Goal: Task Accomplishment & Management: Manage account settings

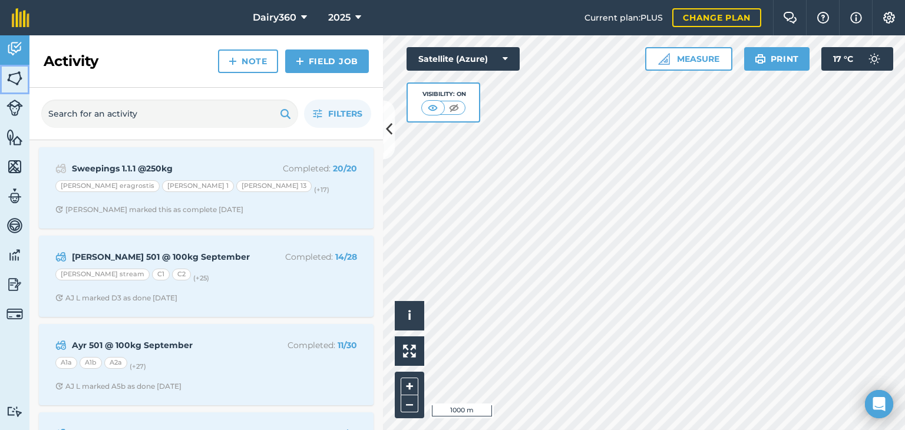
click at [10, 81] on img at bounding box center [14, 79] width 16 height 18
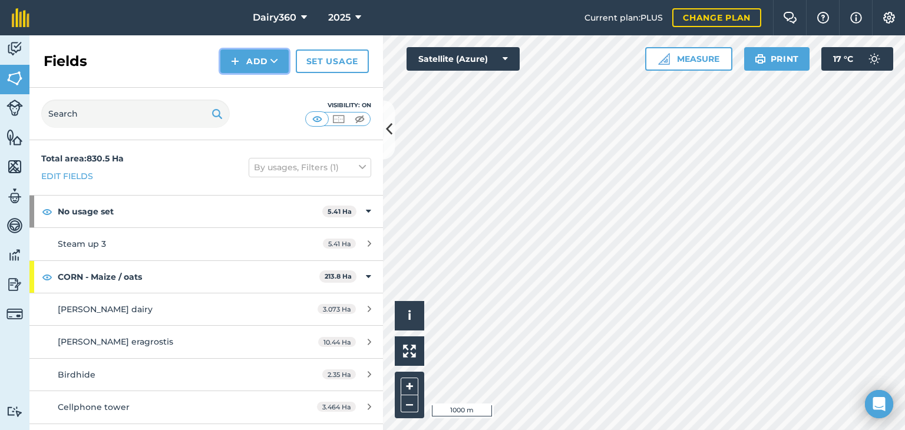
click at [254, 69] on button "Add" at bounding box center [254, 61] width 68 height 24
click at [255, 114] on link "Import" at bounding box center [254, 114] width 65 height 26
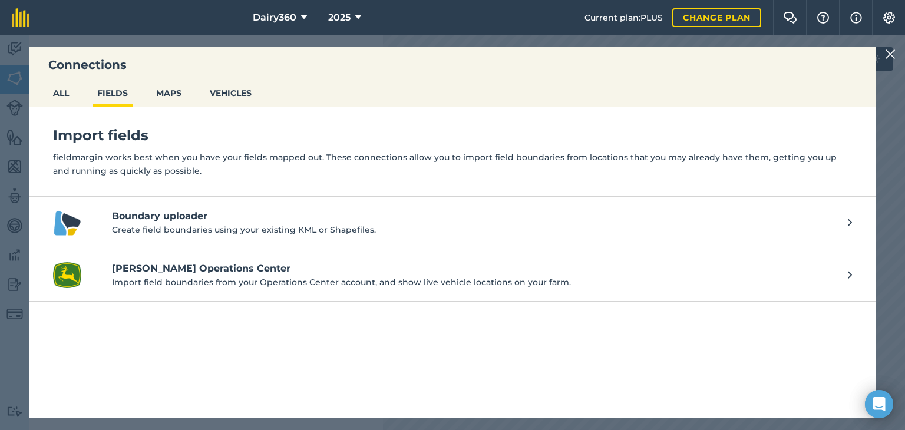
click at [204, 233] on p "Create field boundaries using your existing KML or Shapefiles." at bounding box center [474, 229] width 724 height 13
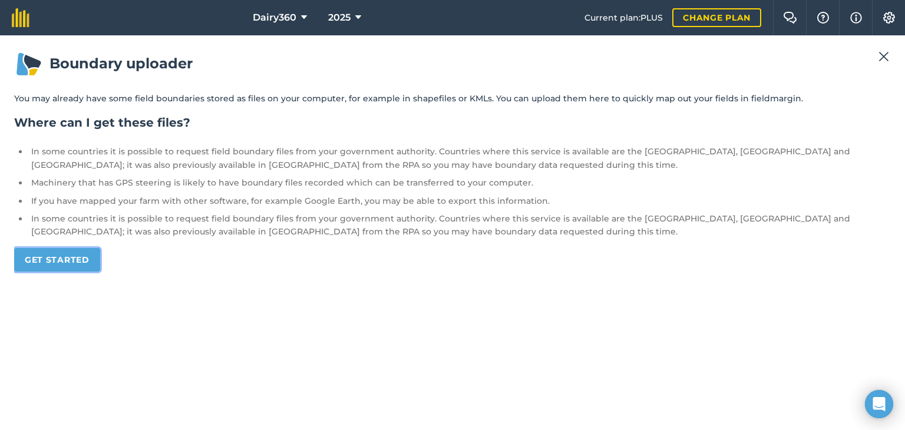
click at [78, 260] on link "Get started" at bounding box center [57, 260] width 86 height 24
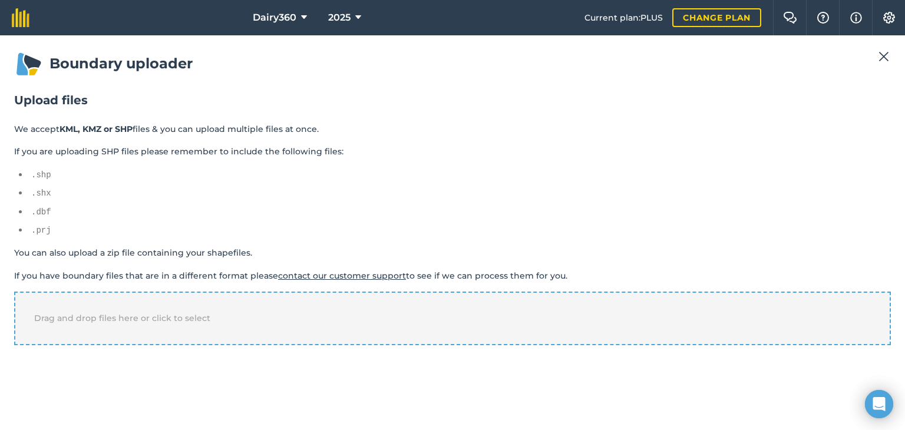
click at [75, 316] on span "Drag and drop files here or click to select" at bounding box center [122, 318] width 176 height 11
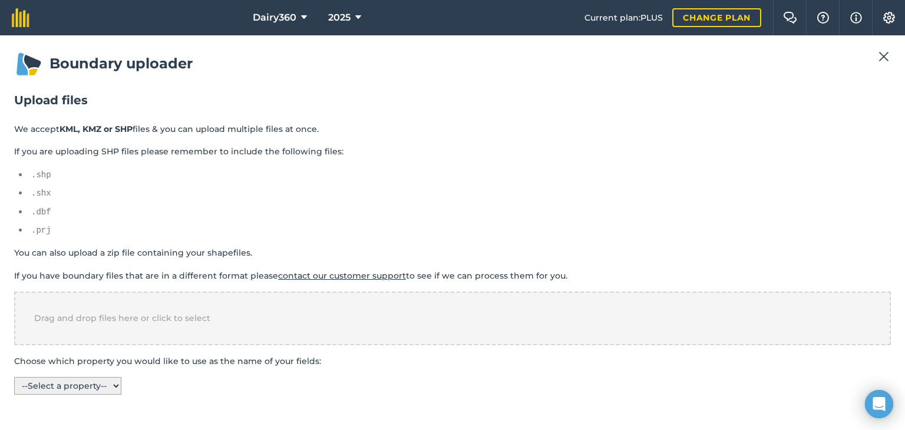
click at [121, 378] on select "-- Select a property -- name" at bounding box center [67, 386] width 107 height 18
select select "name"
click at [14, 377] on select "-- Select a property -- name" at bounding box center [67, 386] width 107 height 18
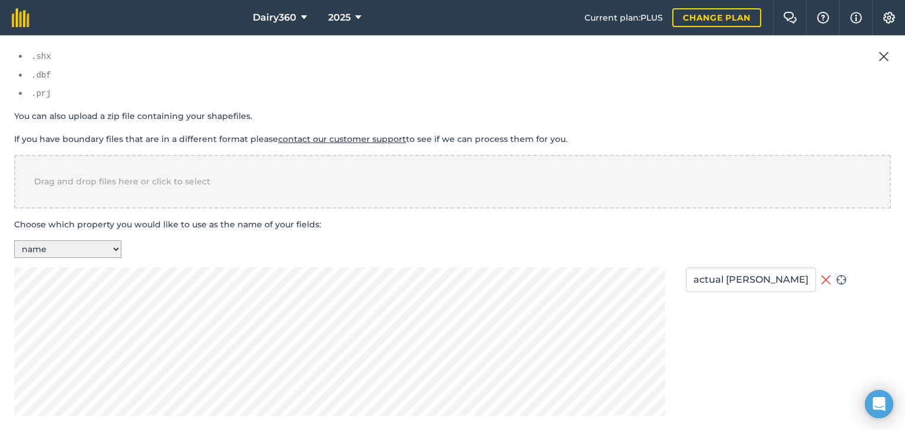
scroll to position [325, 0]
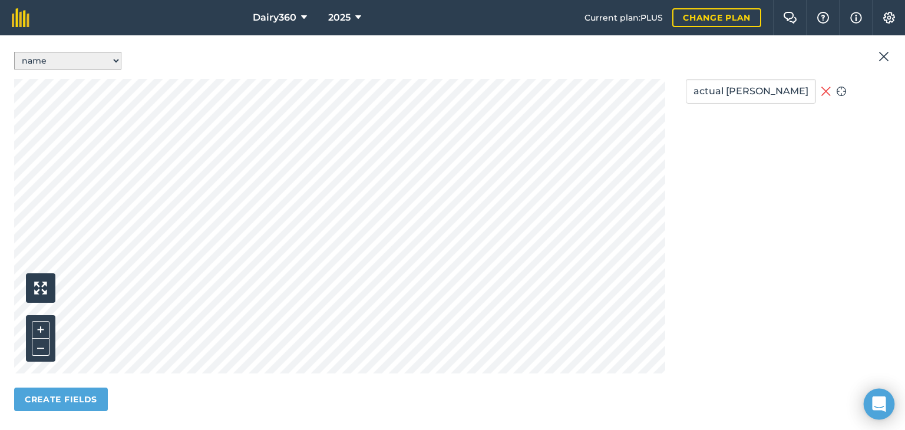
click at [881, 405] on icon "Open Intercom Messenger" at bounding box center [879, 403] width 14 height 15
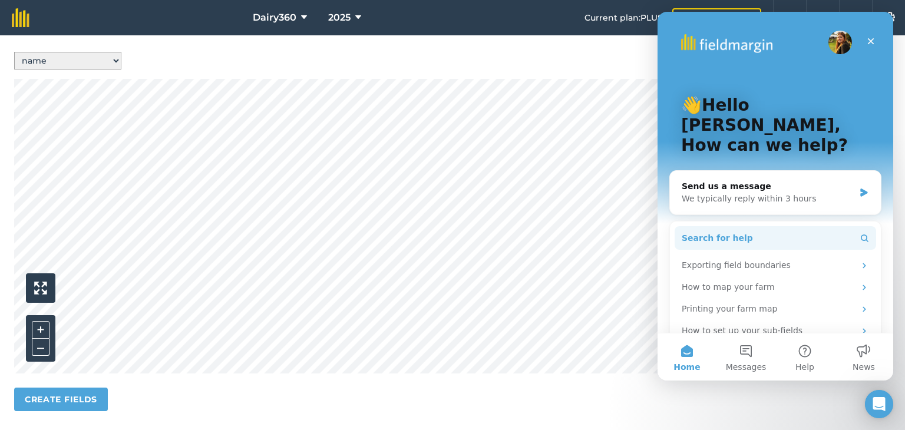
scroll to position [0, 0]
click at [875, 45] on icon "Close" at bounding box center [870, 41] width 9 height 9
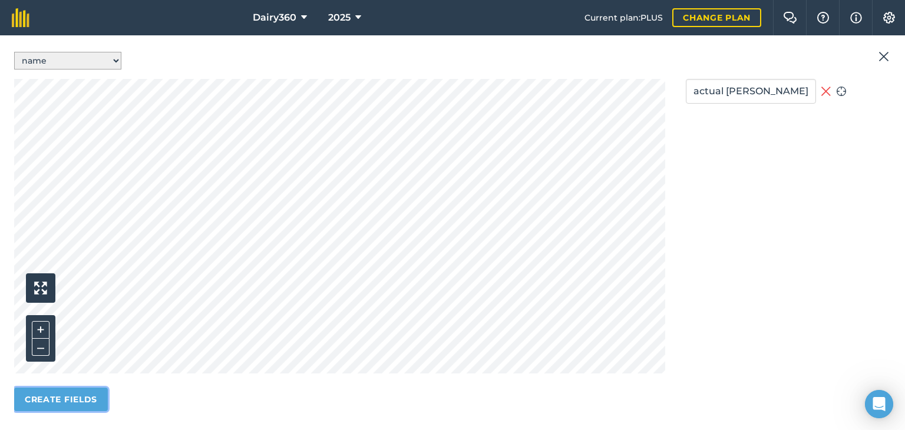
click at [71, 396] on button "Create fields" at bounding box center [61, 400] width 94 height 24
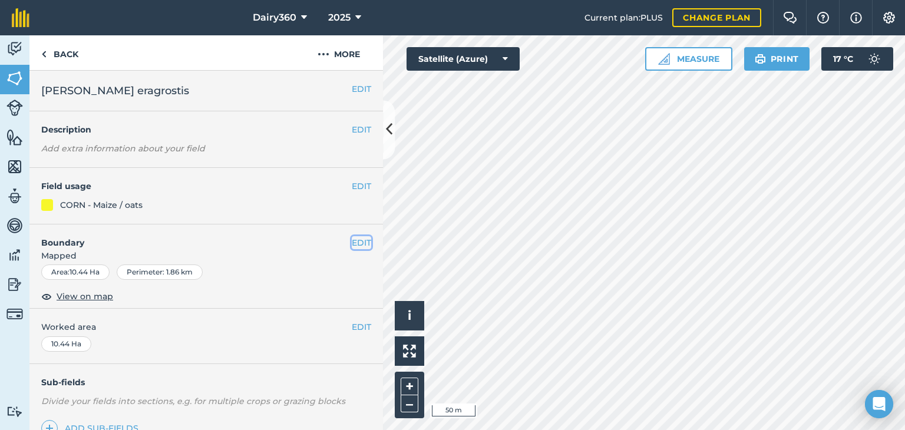
click at [352, 243] on button "EDIT" at bounding box center [361, 242] width 19 height 13
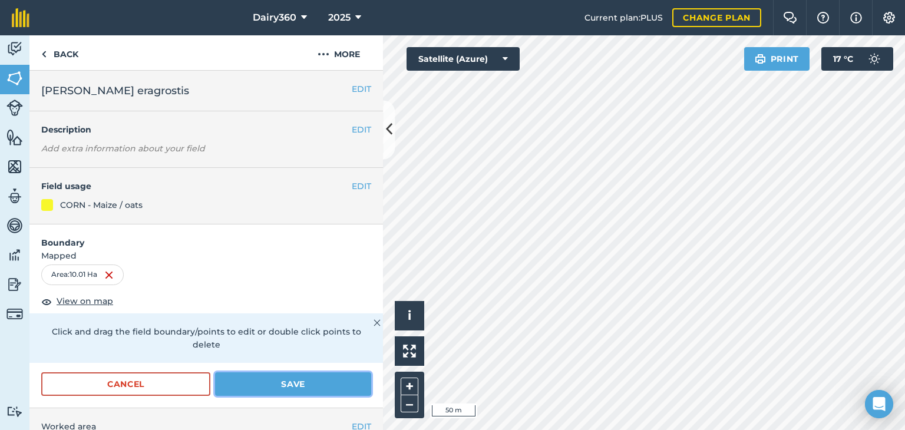
click at [262, 382] on button "Save" at bounding box center [293, 384] width 156 height 24
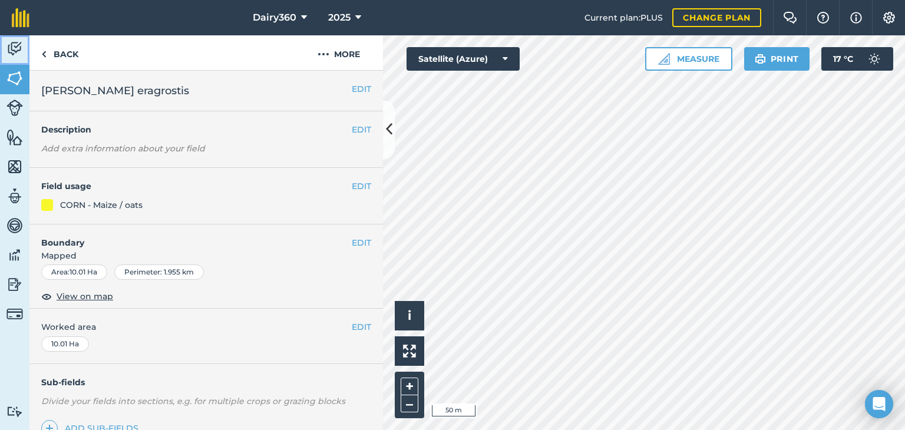
click at [13, 49] on img at bounding box center [14, 49] width 16 height 18
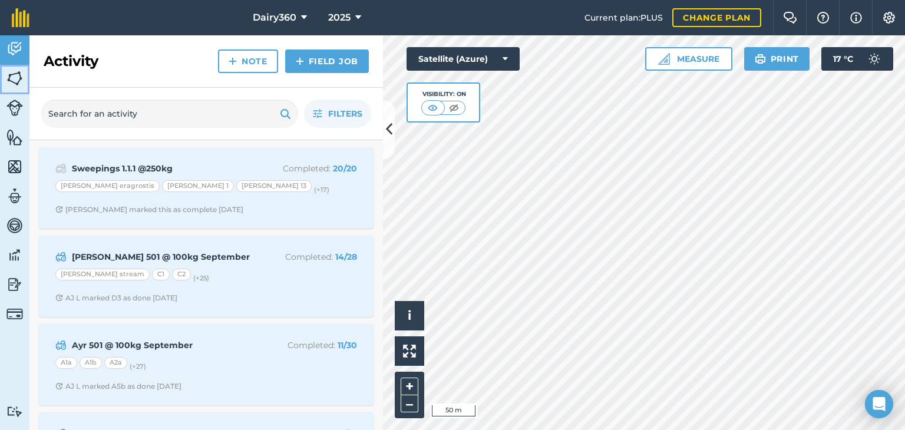
click at [12, 74] on img at bounding box center [14, 79] width 16 height 18
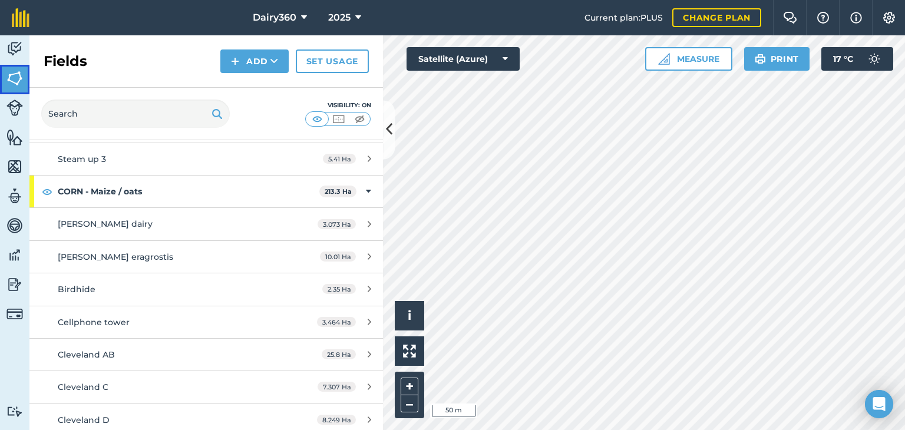
scroll to position [59, 0]
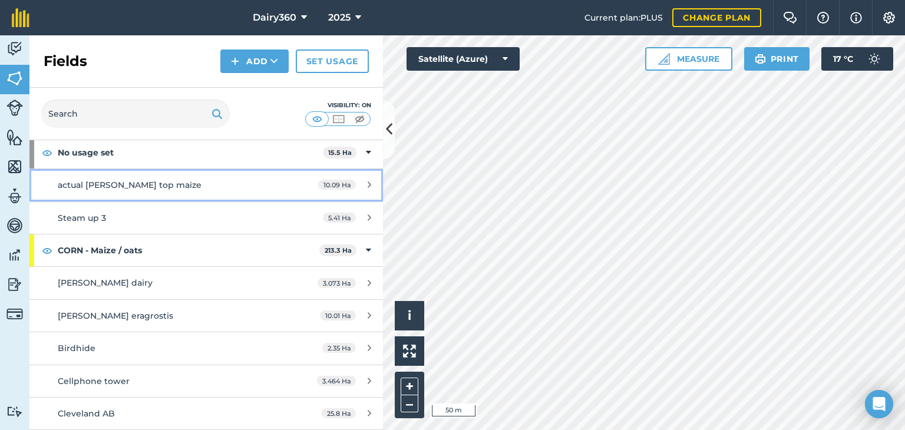
click at [97, 185] on span "actual Aldora top maize" at bounding box center [130, 185] width 144 height 11
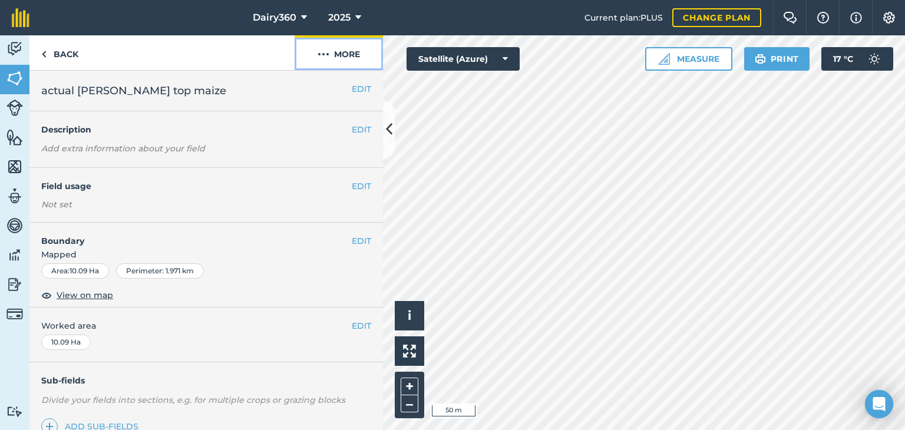
click at [325, 51] on img at bounding box center [324, 54] width 12 height 14
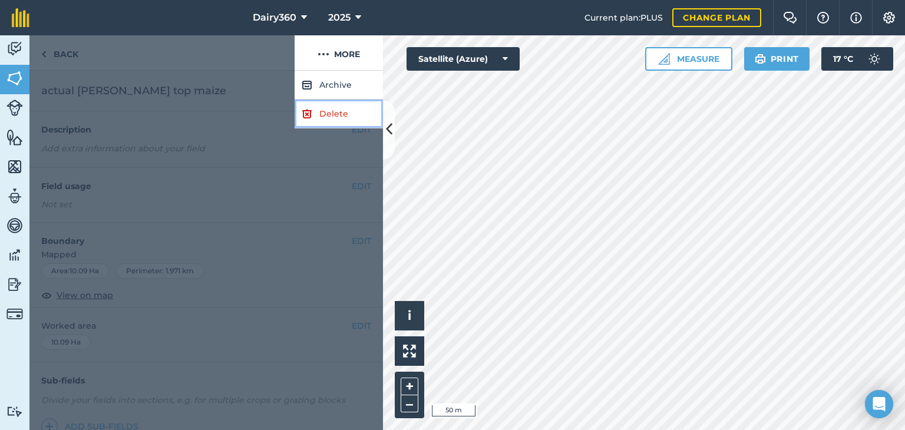
click at [325, 117] on link "Delete" at bounding box center [339, 114] width 88 height 29
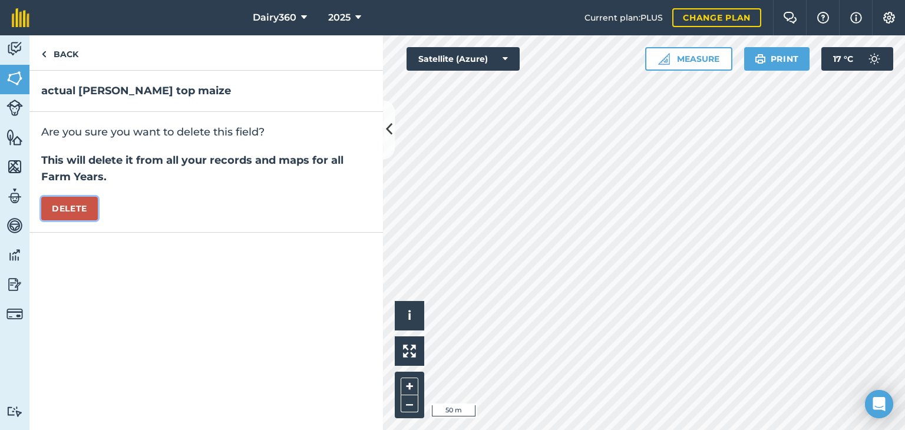
click at [78, 207] on button "Delete" at bounding box center [69, 209] width 57 height 24
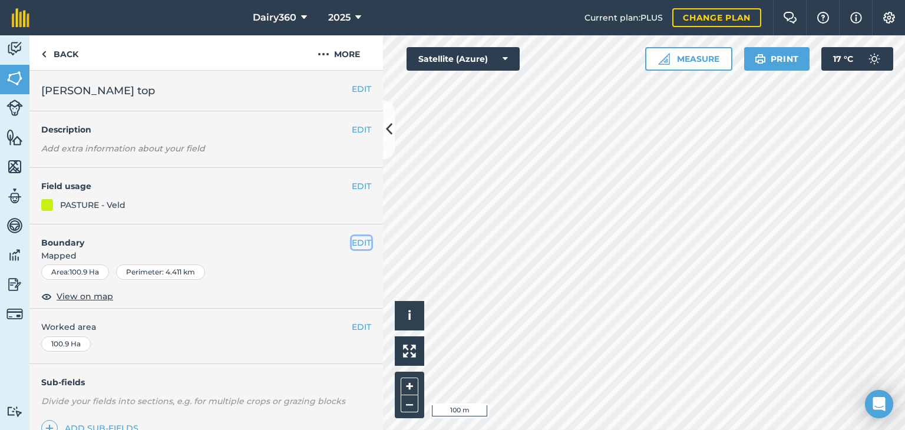
click at [352, 242] on button "EDIT" at bounding box center [361, 242] width 19 height 13
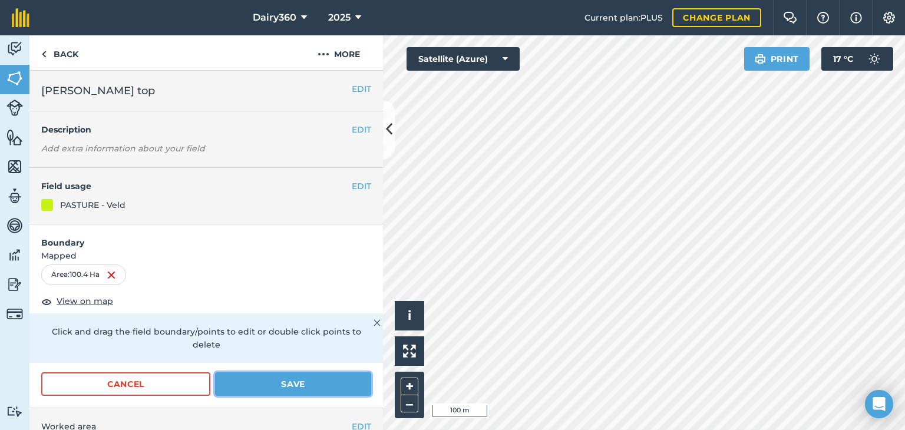
click at [223, 379] on button "Save" at bounding box center [293, 384] width 156 height 24
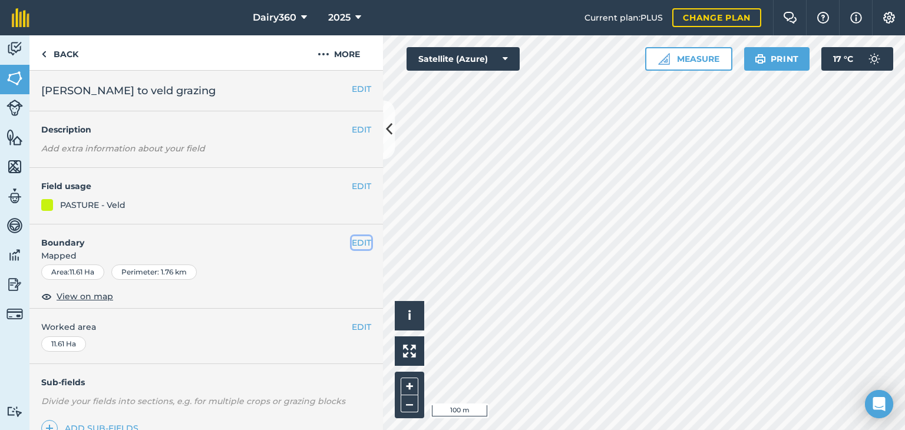
click at [353, 243] on button "EDIT" at bounding box center [361, 242] width 19 height 13
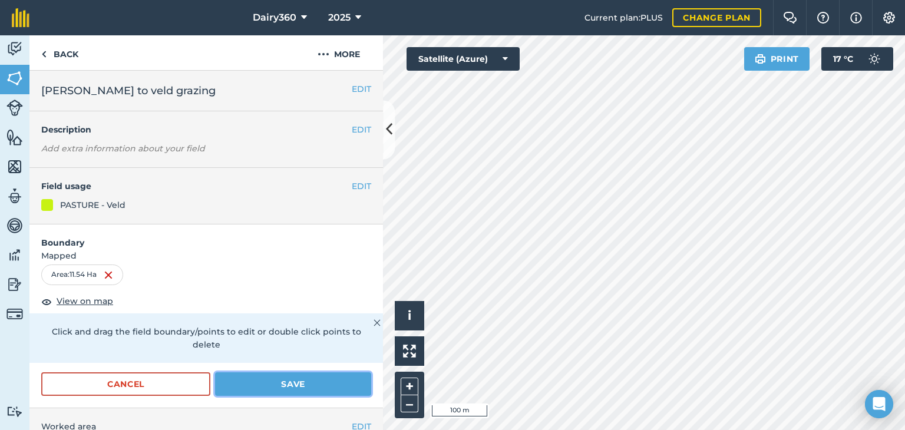
click at [288, 379] on button "Save" at bounding box center [293, 384] width 156 height 24
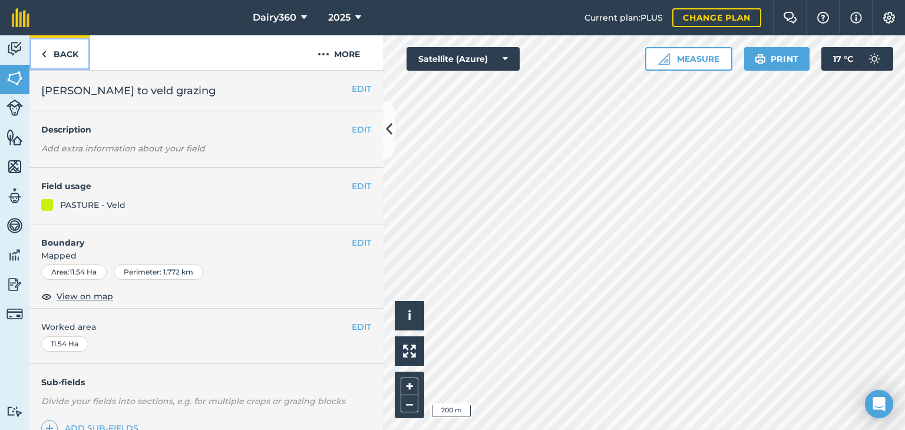
click at [47, 52] on link "Back" at bounding box center [59, 52] width 61 height 35
click at [19, 256] on img at bounding box center [14, 255] width 16 height 18
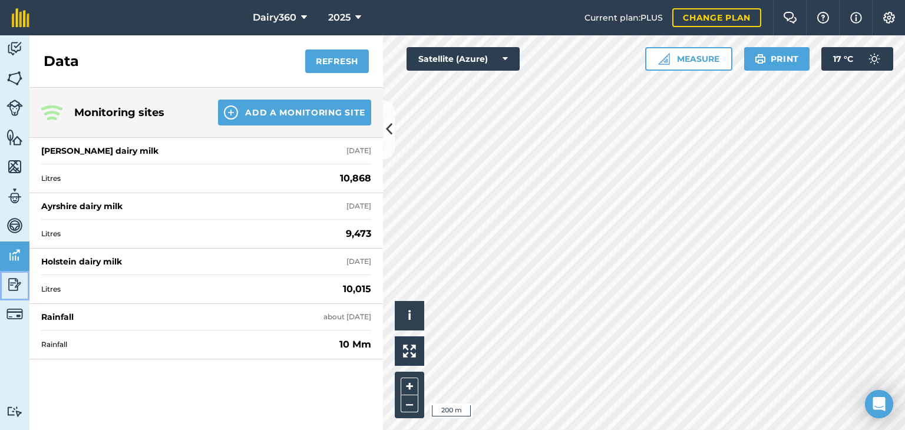
click at [12, 284] on img at bounding box center [14, 285] width 16 height 18
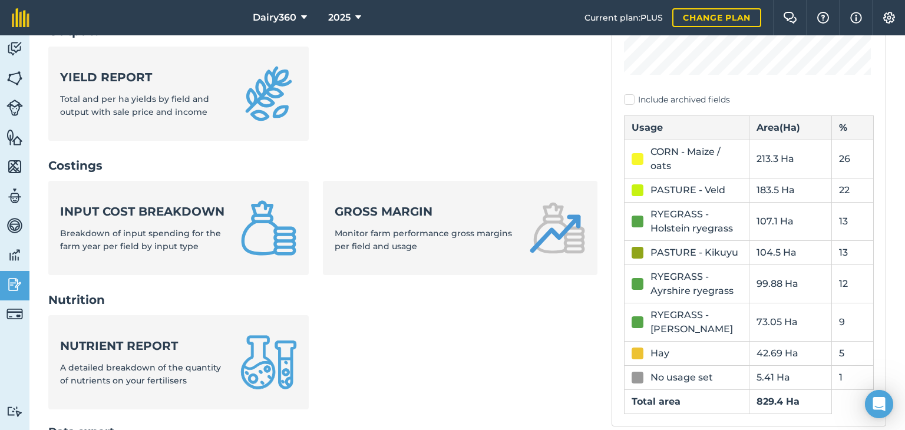
scroll to position [353, 0]
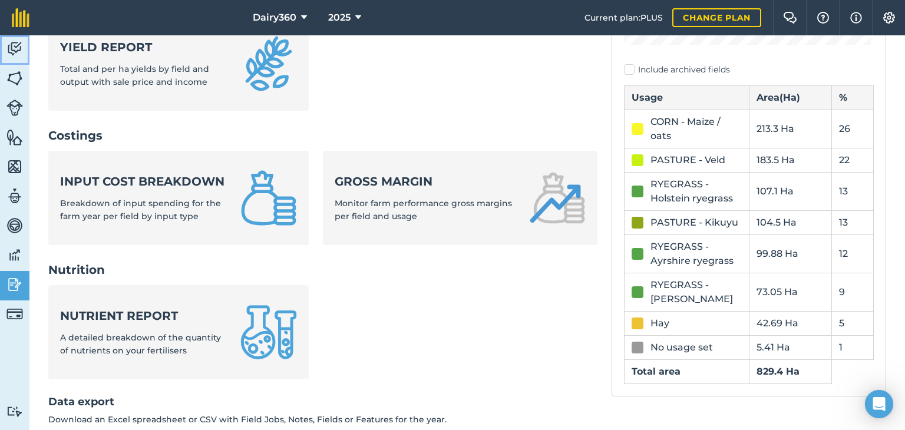
click at [8, 45] on img at bounding box center [14, 49] width 16 height 18
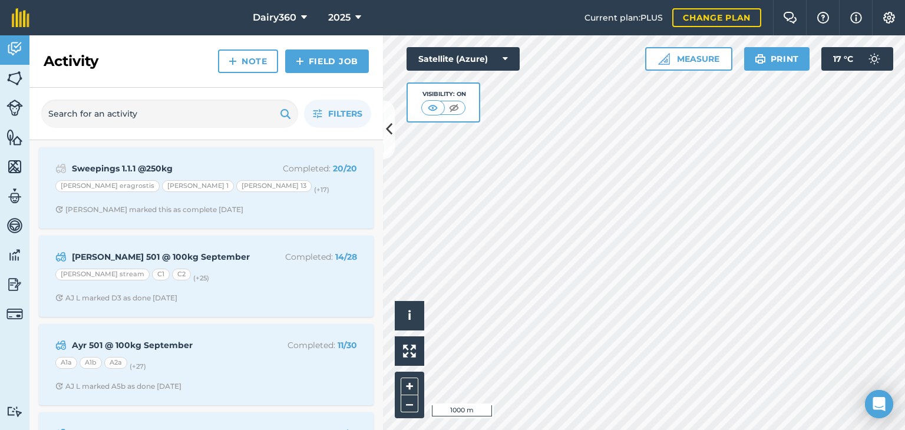
drag, startPoint x: 382, startPoint y: 132, endPoint x: 389, endPoint y: 131, distance: 7.1
click at [383, 132] on div "Activity Note Field Job Filters Sweepings 1.1.1 @250kg Completed : 20 / 20 Aldo…" at bounding box center [205, 232] width 353 height 395
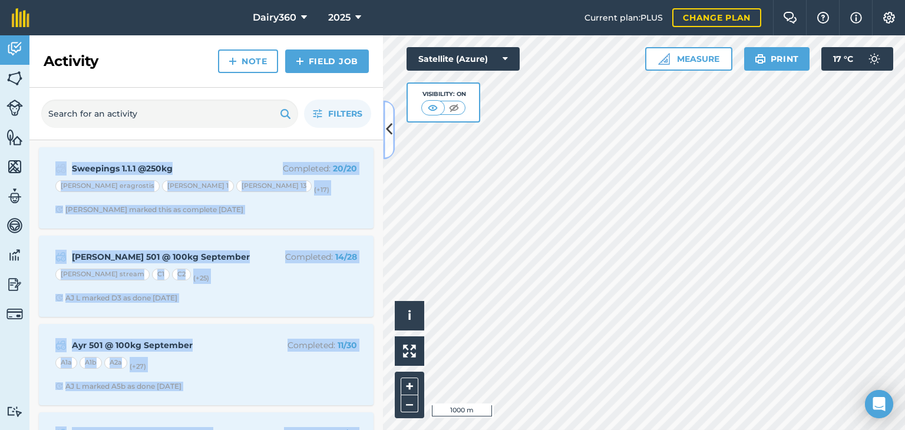
click at [393, 129] on button at bounding box center [389, 129] width 12 height 59
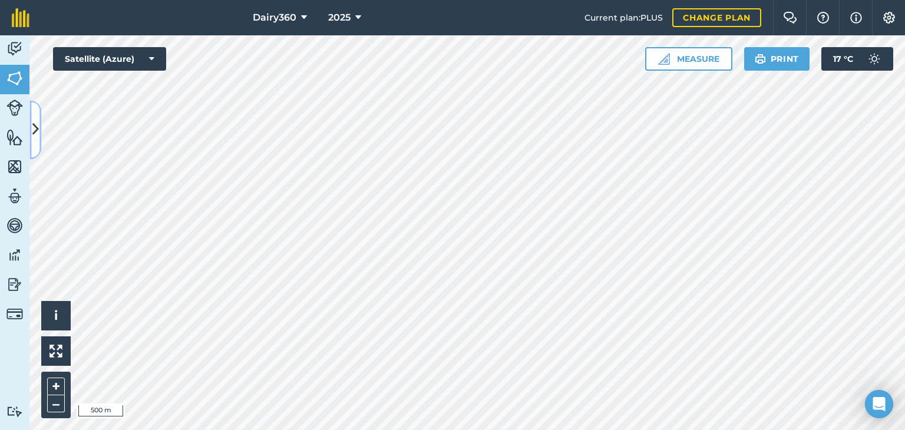
click at [31, 123] on button at bounding box center [35, 129] width 12 height 59
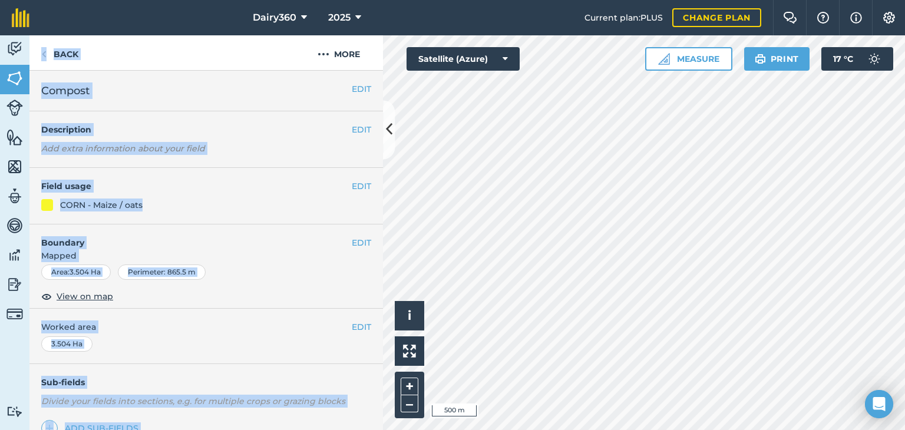
click at [300, 180] on h4 "Field usage" at bounding box center [196, 186] width 310 height 13
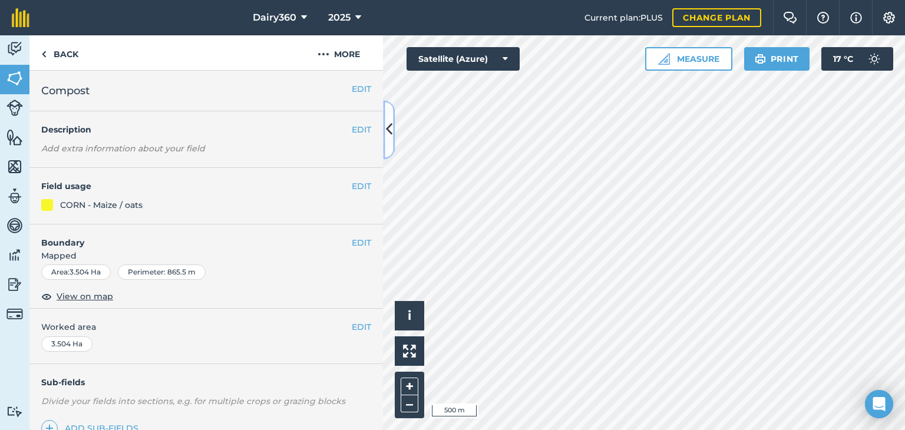
click at [386, 131] on icon at bounding box center [389, 130] width 6 height 21
